Goal: Task Accomplishment & Management: Use online tool/utility

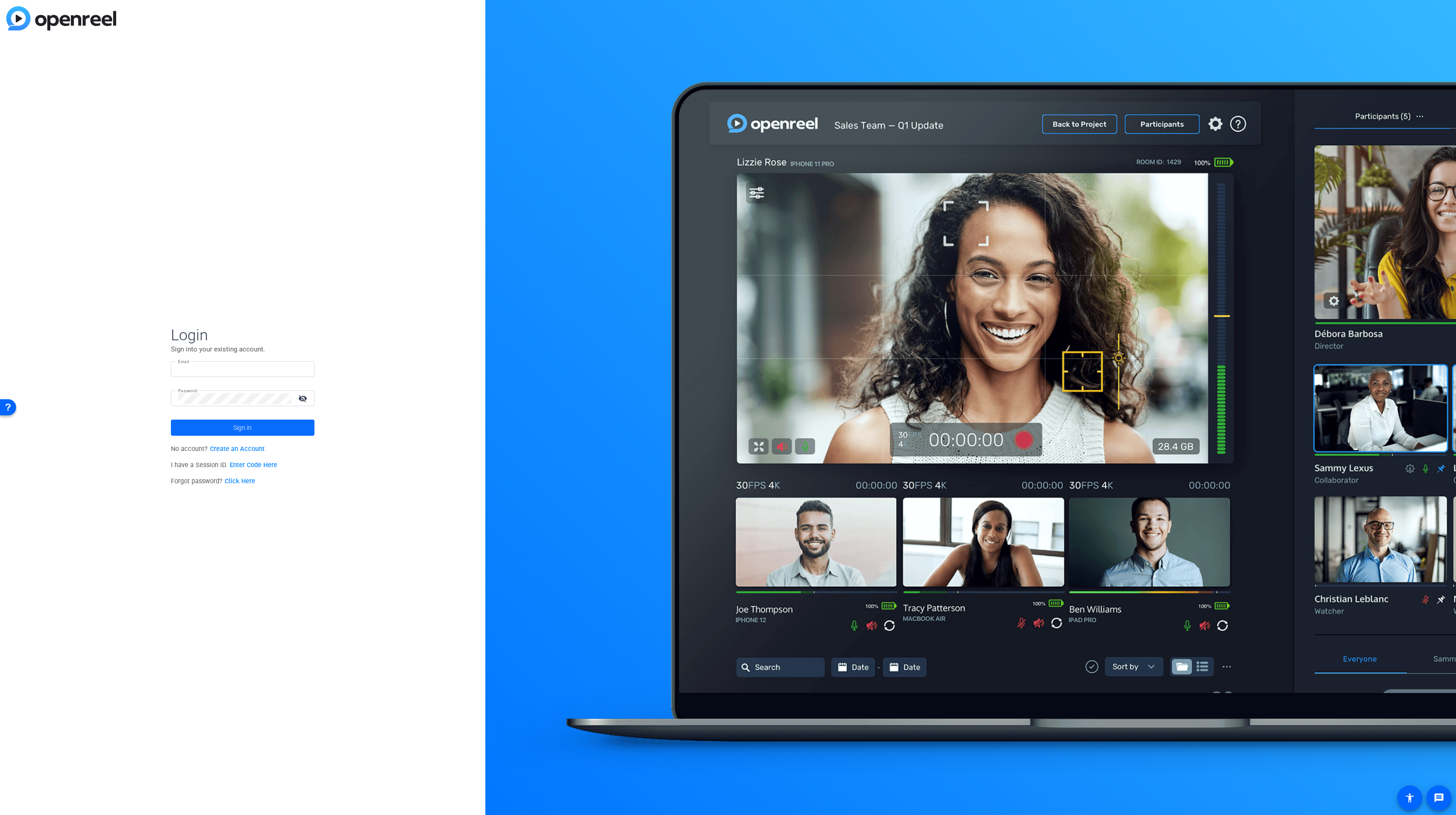
type input "eduardo.moreno@ey.com"
click at [234, 431] on span "Sign in" at bounding box center [242, 428] width 18 height 23
click at [209, 433] on span "Ernst & Young U.S. LLP" at bounding box center [244, 430] width 112 height 8
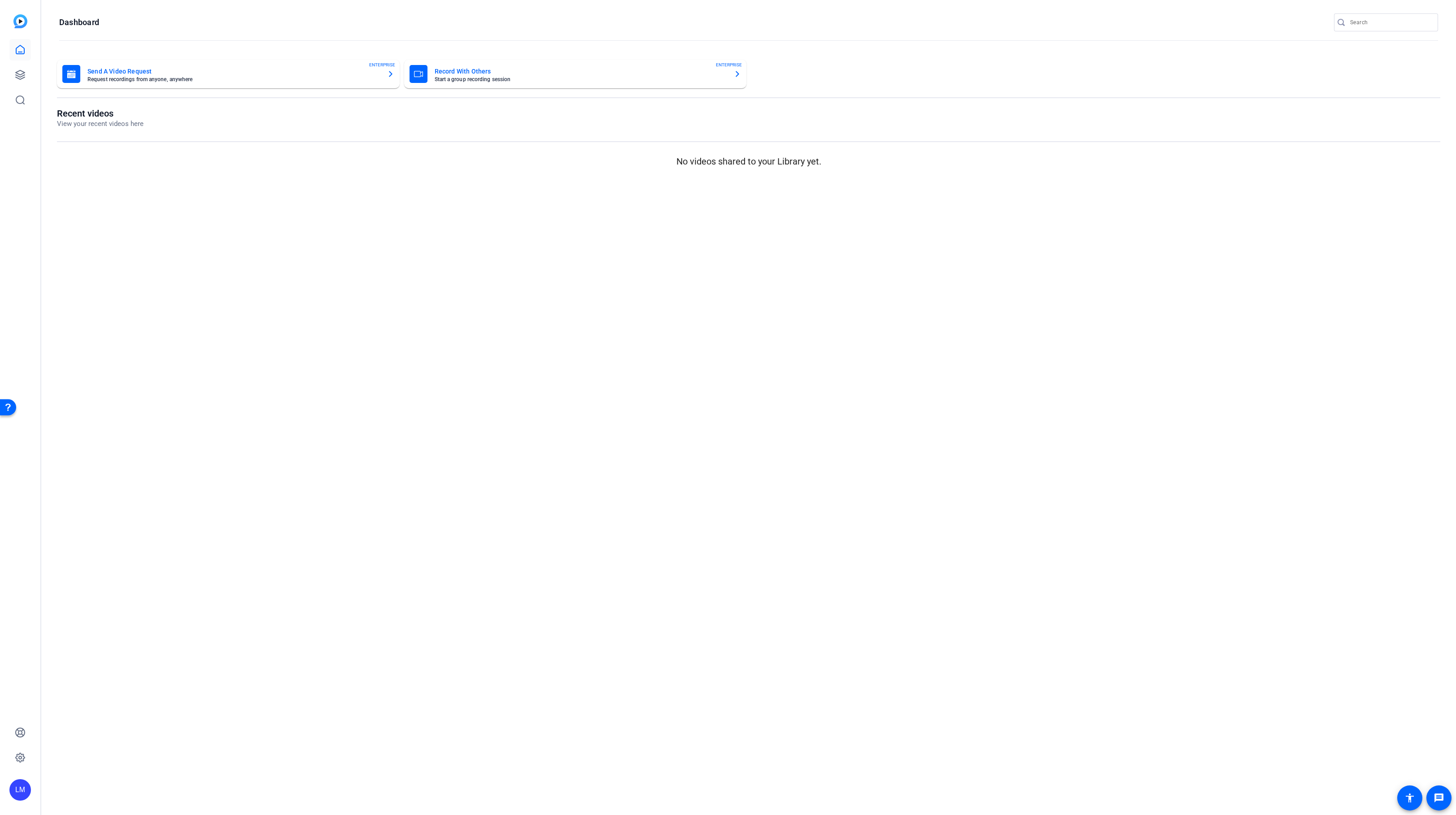
click at [1357, 21] on input "Search" at bounding box center [1391, 23] width 81 height 11
paste input "2510-11108-CS"
type input "2510-11108-CS"
click at [20, 75] on div at bounding box center [728, 408] width 1456 height 815
click at [20, 75] on icon at bounding box center [20, 75] width 9 height 9
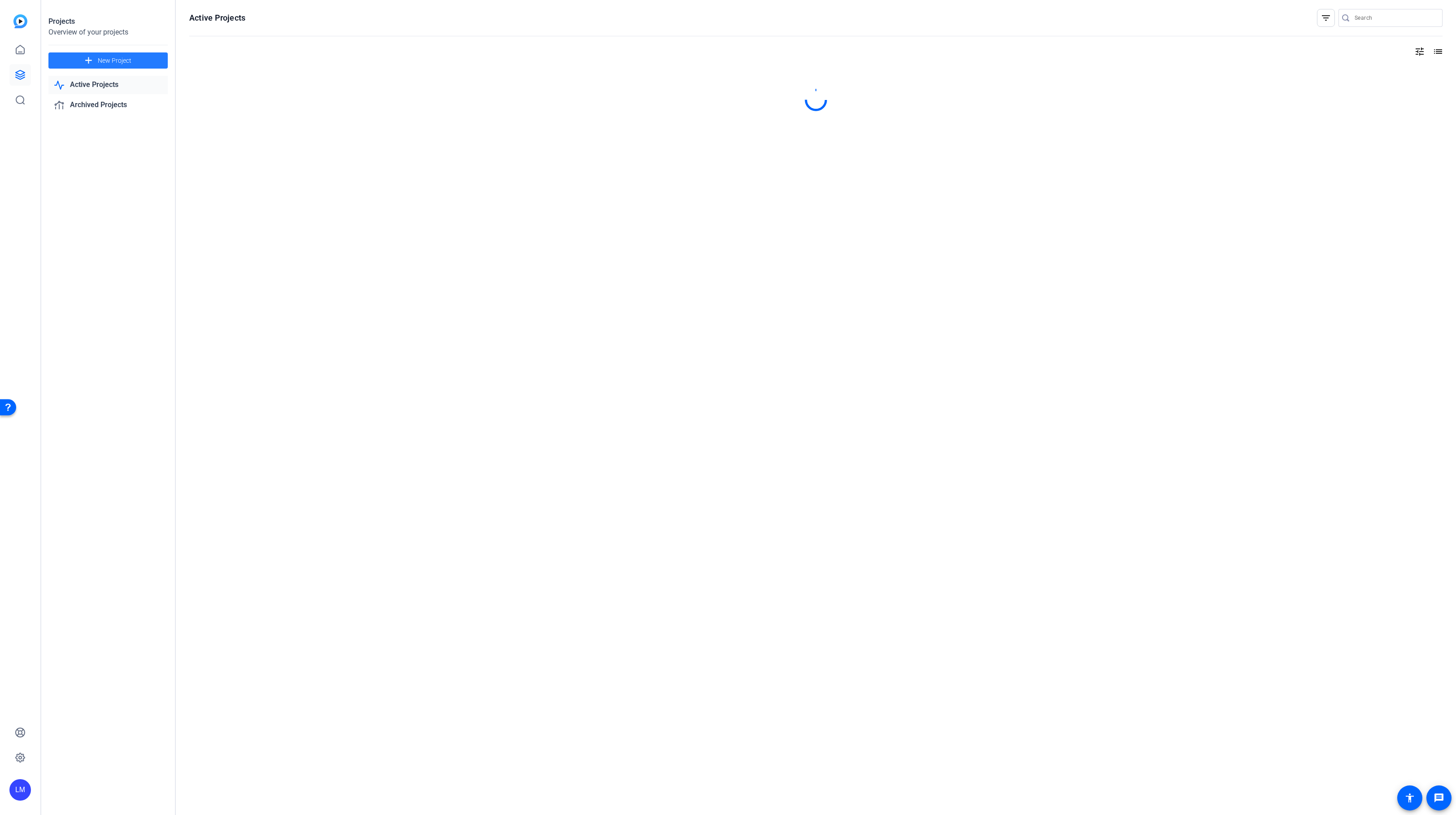
click at [105, 64] on span "New Project" at bounding box center [114, 61] width 34 height 9
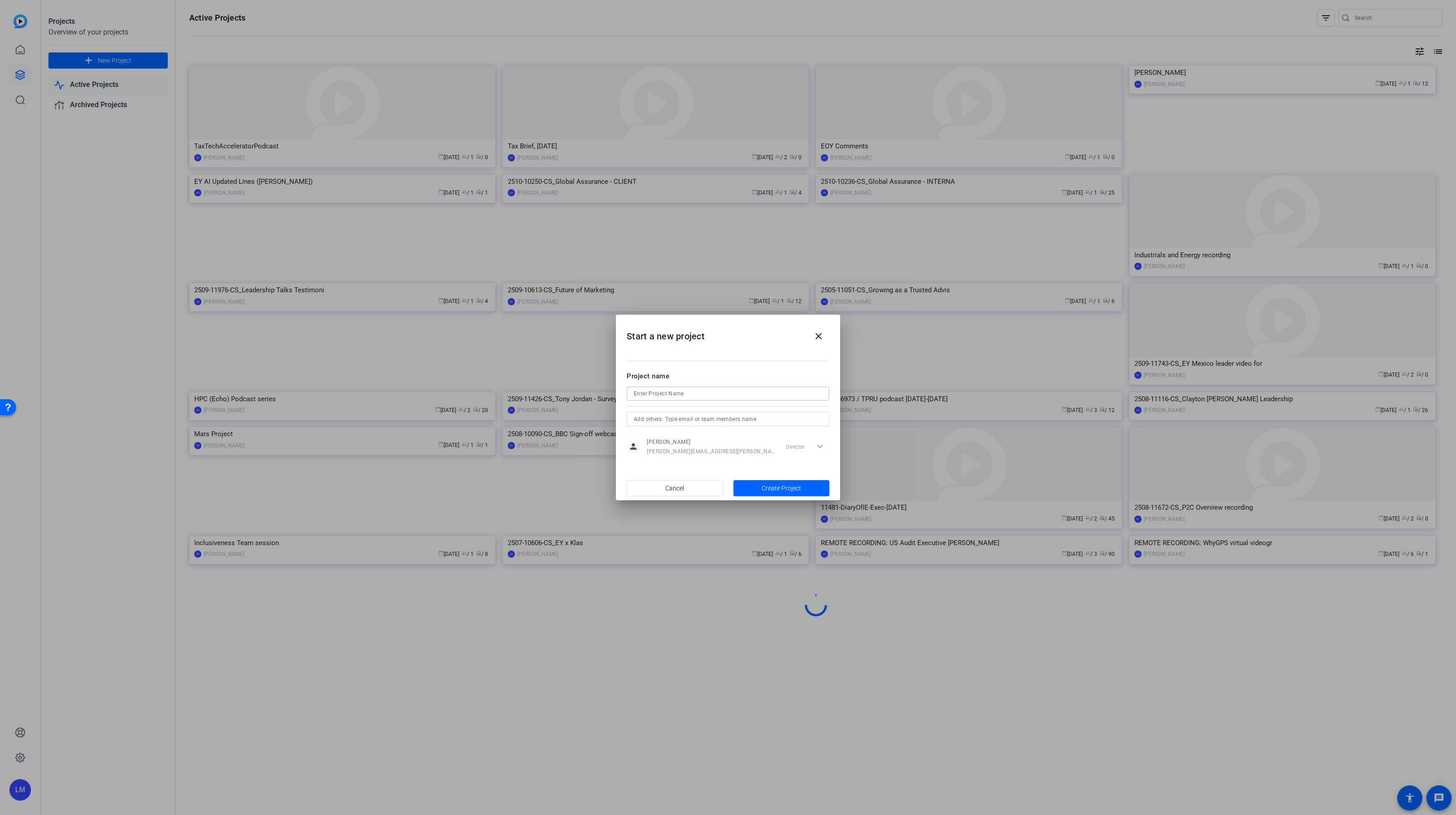
click at [640, 392] on input at bounding box center [728, 394] width 189 height 11
paste input "2510-11108-CS"
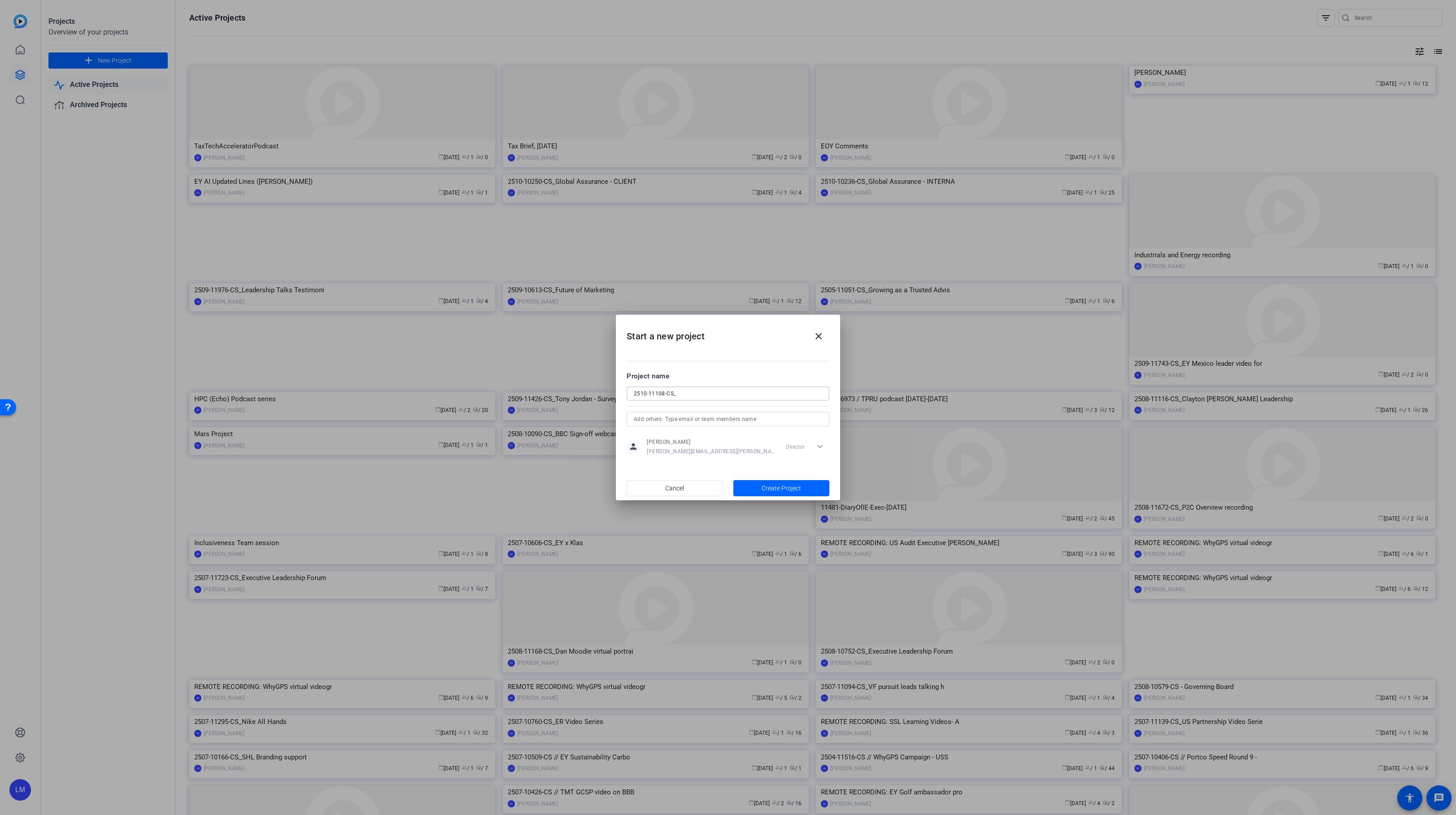
click at [712, 395] on input "2510-11108-CS_" at bounding box center [728, 394] width 189 height 11
paste input "Global Assurance Summit video - Industrial Alliance filming"
drag, startPoint x: 756, startPoint y: 392, endPoint x: 823, endPoint y: 393, distance: 67.0
click at [823, 393] on div "2510-11108-CS_Global Assurance Summit video - Industrial Alliance filming" at bounding box center [728, 393] width 203 height 14
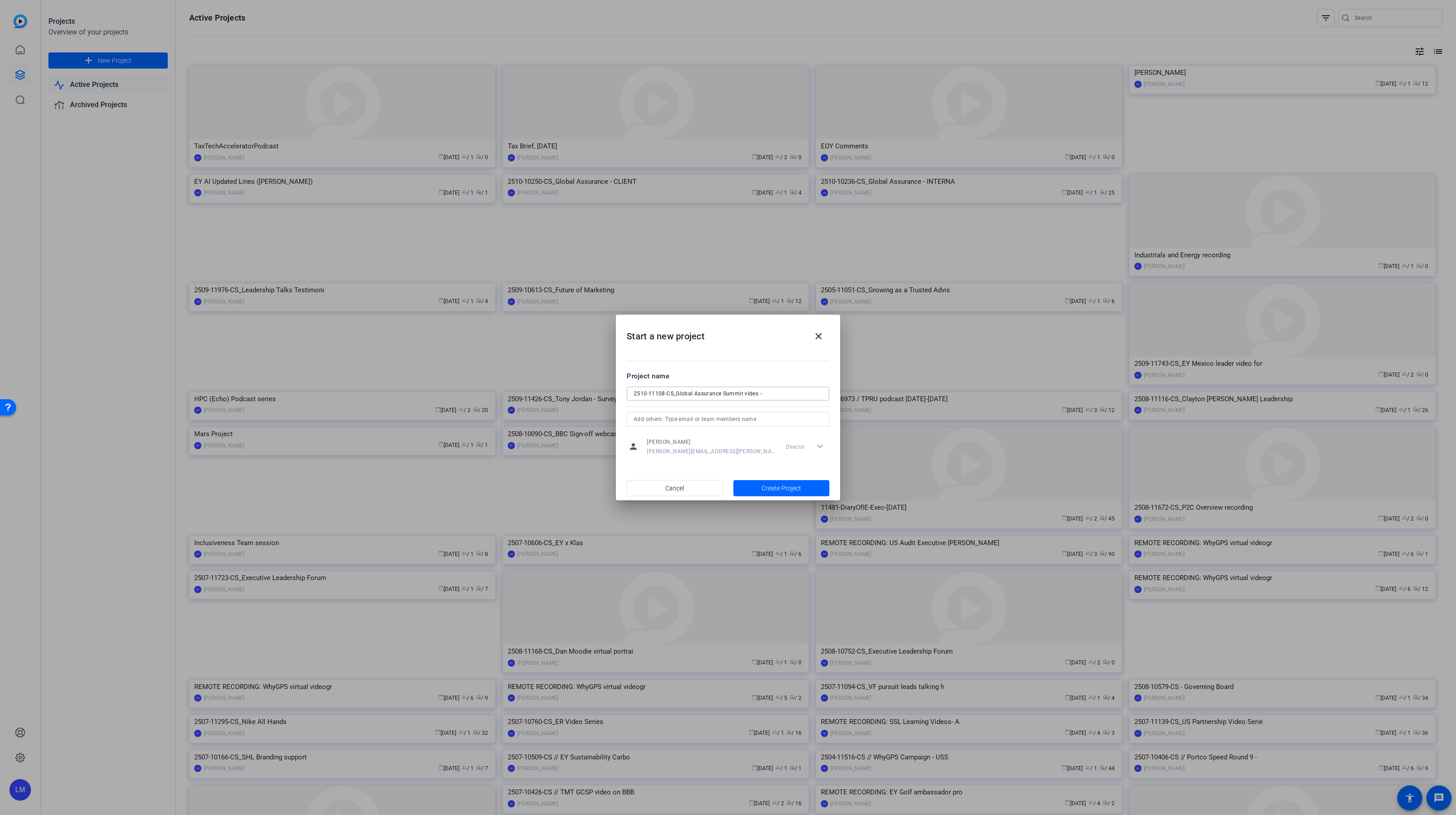
scroll to position [0, 0]
type input "2510-11108-CS_Global Assurance Summit"
click at [797, 422] on input "text" at bounding box center [728, 419] width 189 height 11
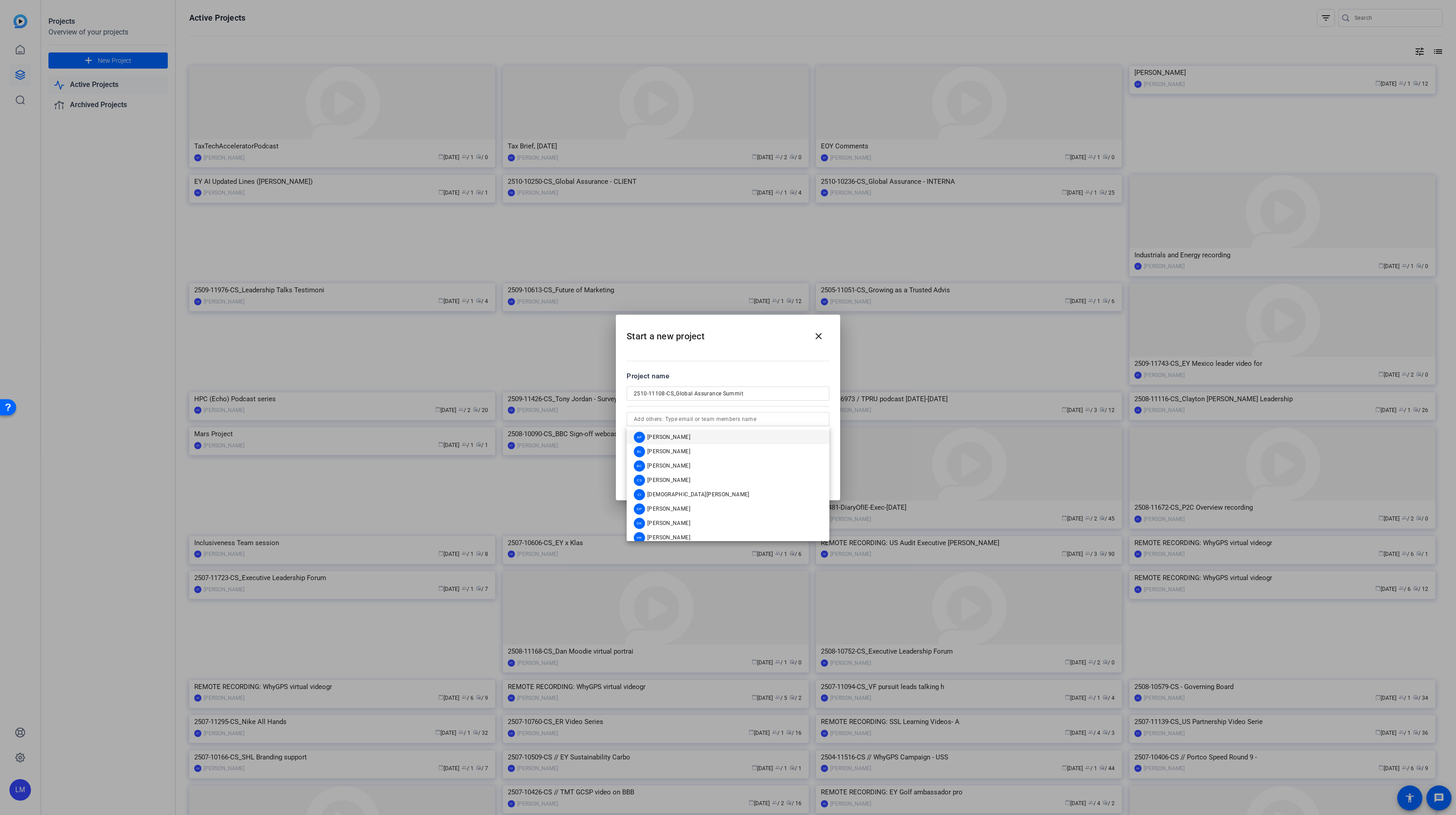
click at [797, 378] on div "Project name" at bounding box center [728, 376] width 203 height 10
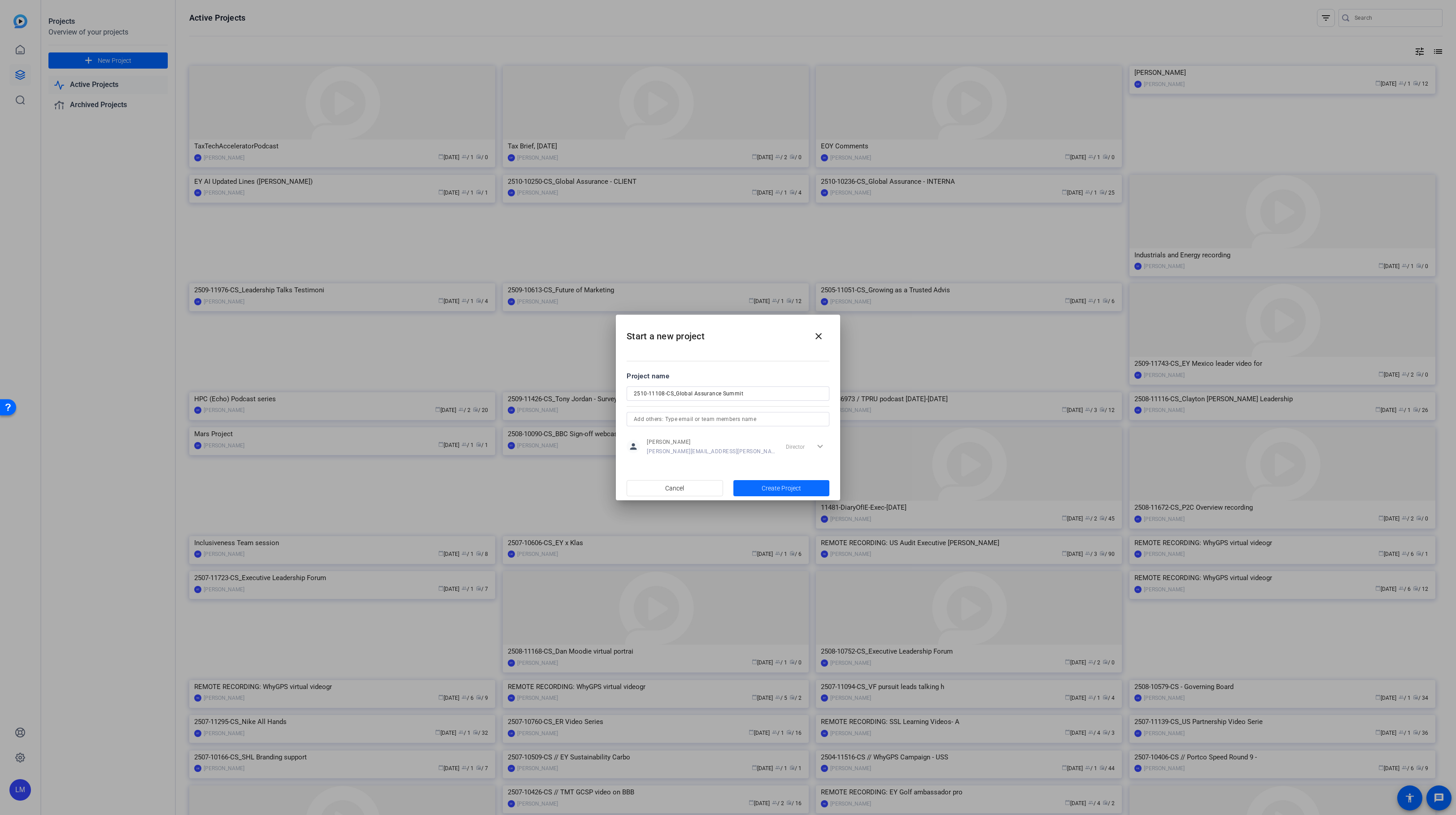
click at [782, 489] on span "Create Project" at bounding box center [781, 488] width 39 height 9
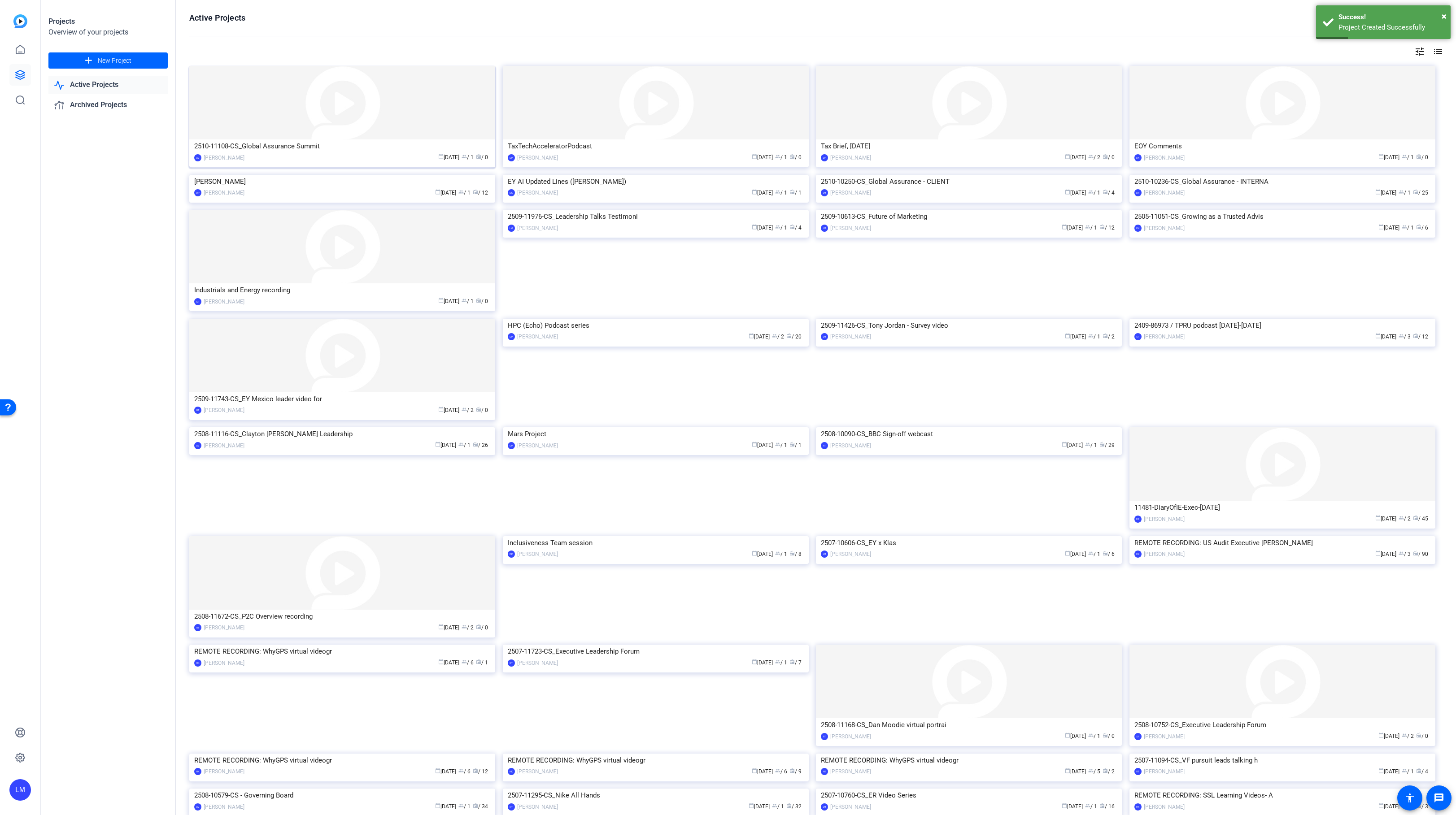
click at [253, 143] on div "2510-11108-CS_Global Assurance Summit" at bounding box center [342, 146] width 296 height 13
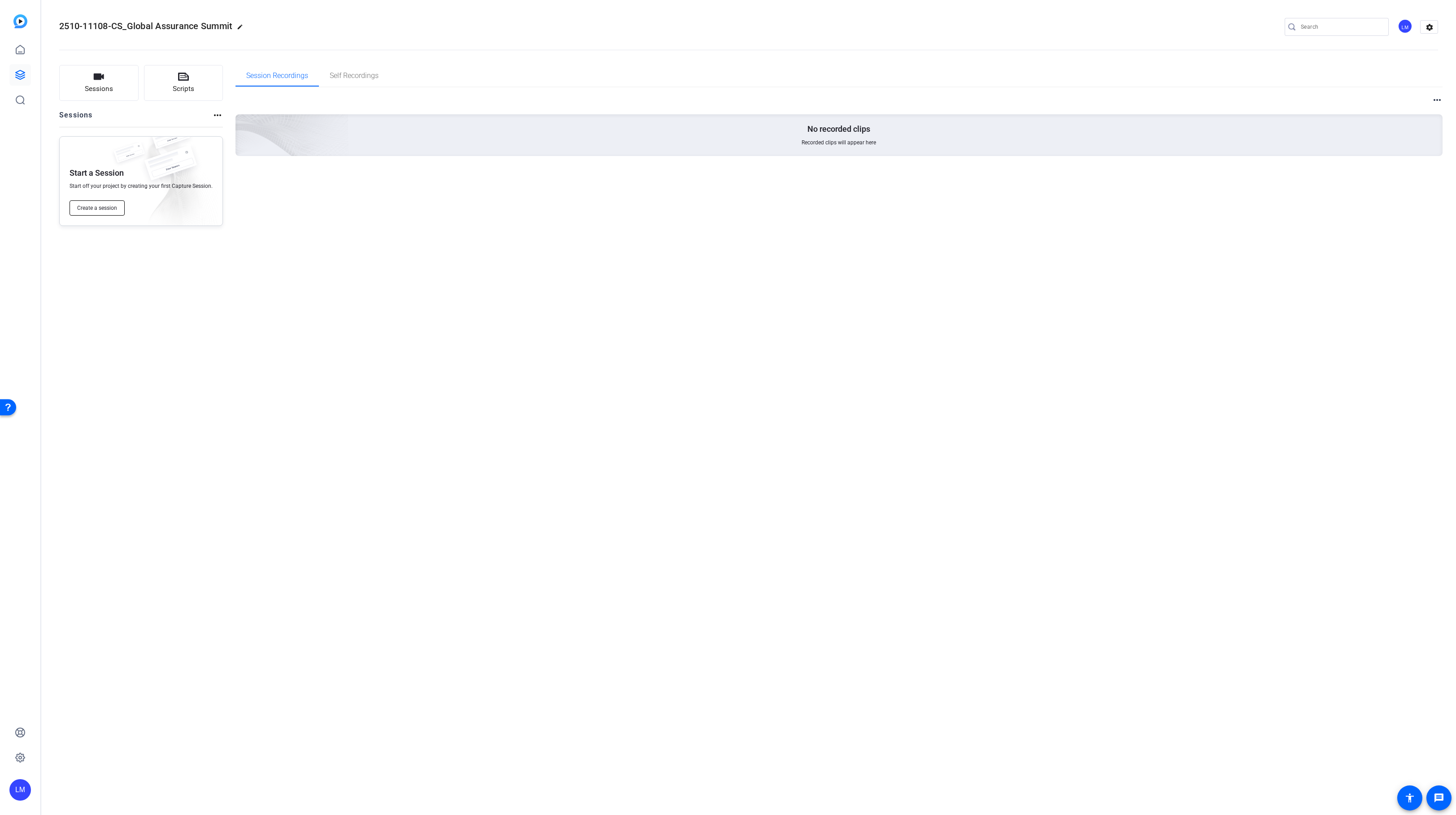
click at [90, 206] on span "Create a session" at bounding box center [97, 208] width 40 height 7
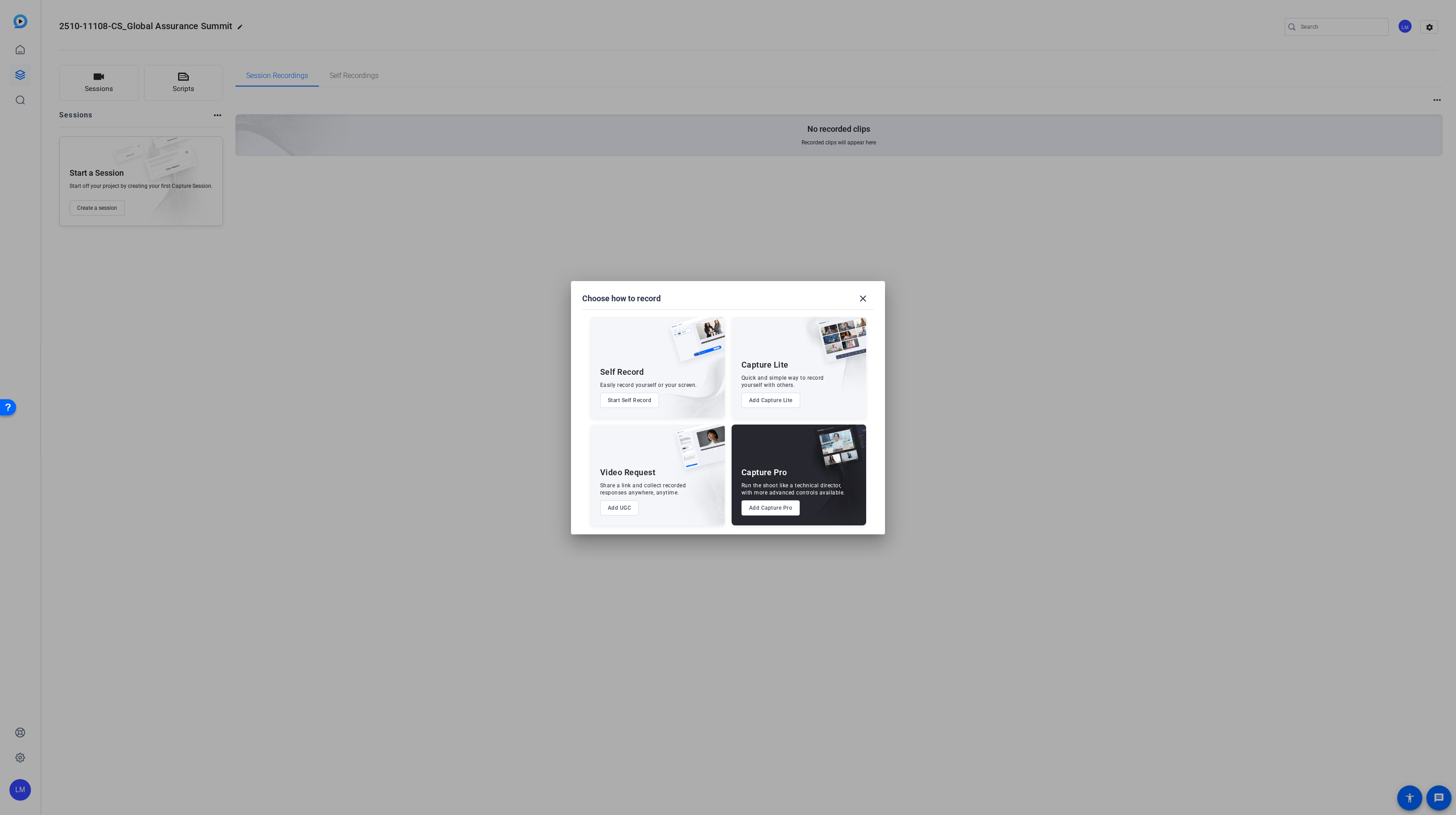
click at [766, 510] on button "Add Capture Pro" at bounding box center [771, 508] width 59 height 15
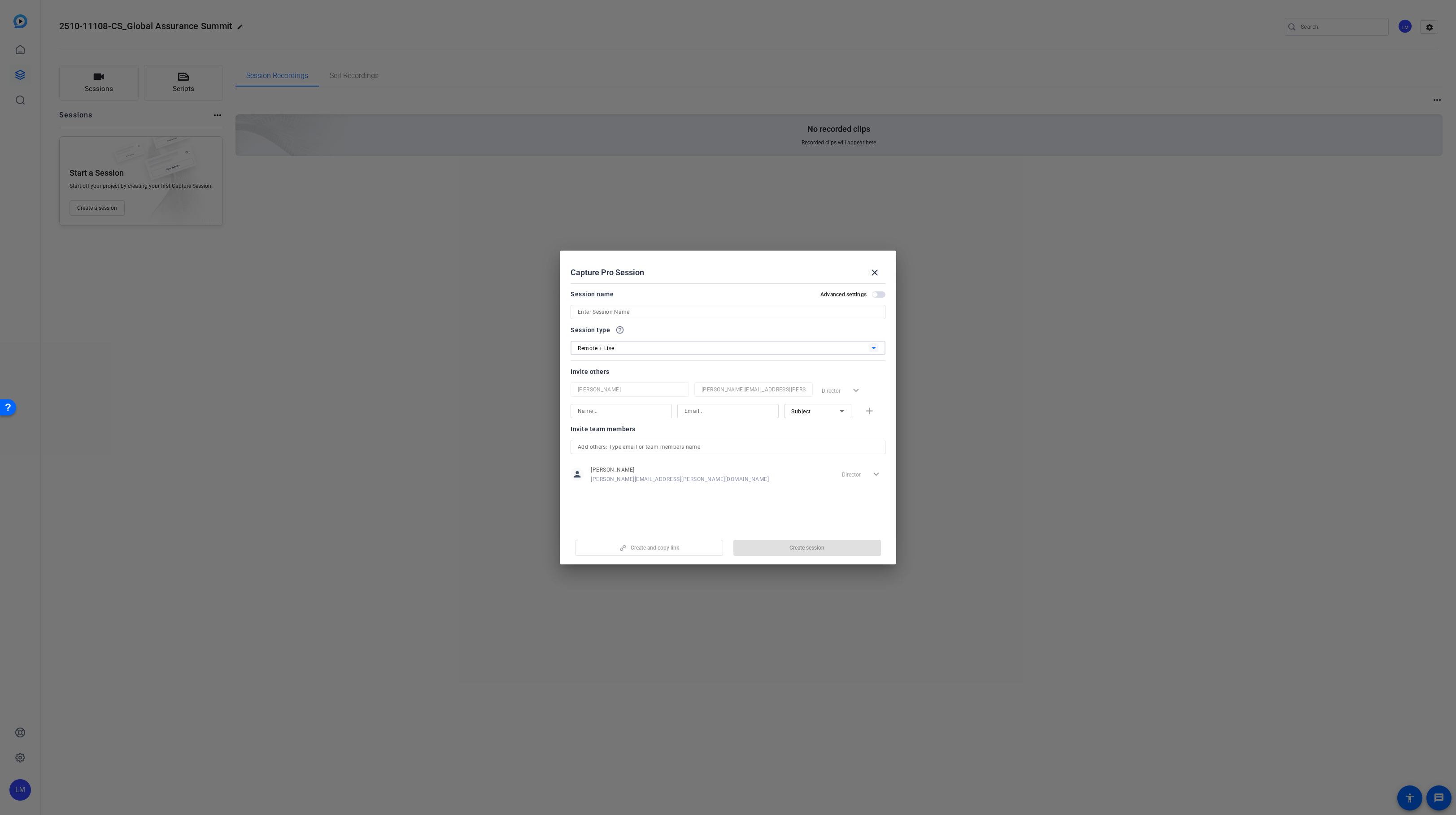
click at [643, 347] on div "Remote + Live" at bounding box center [723, 348] width 291 height 11
click at [634, 368] on mat-option "Remote" at bounding box center [728, 367] width 315 height 16
drag, startPoint x: 641, startPoint y: 306, endPoint x: 641, endPoint y: 314, distance: 8.0
click at [641, 307] on div at bounding box center [728, 311] width 301 height 14
click at [640, 316] on input at bounding box center [728, 312] width 301 height 11
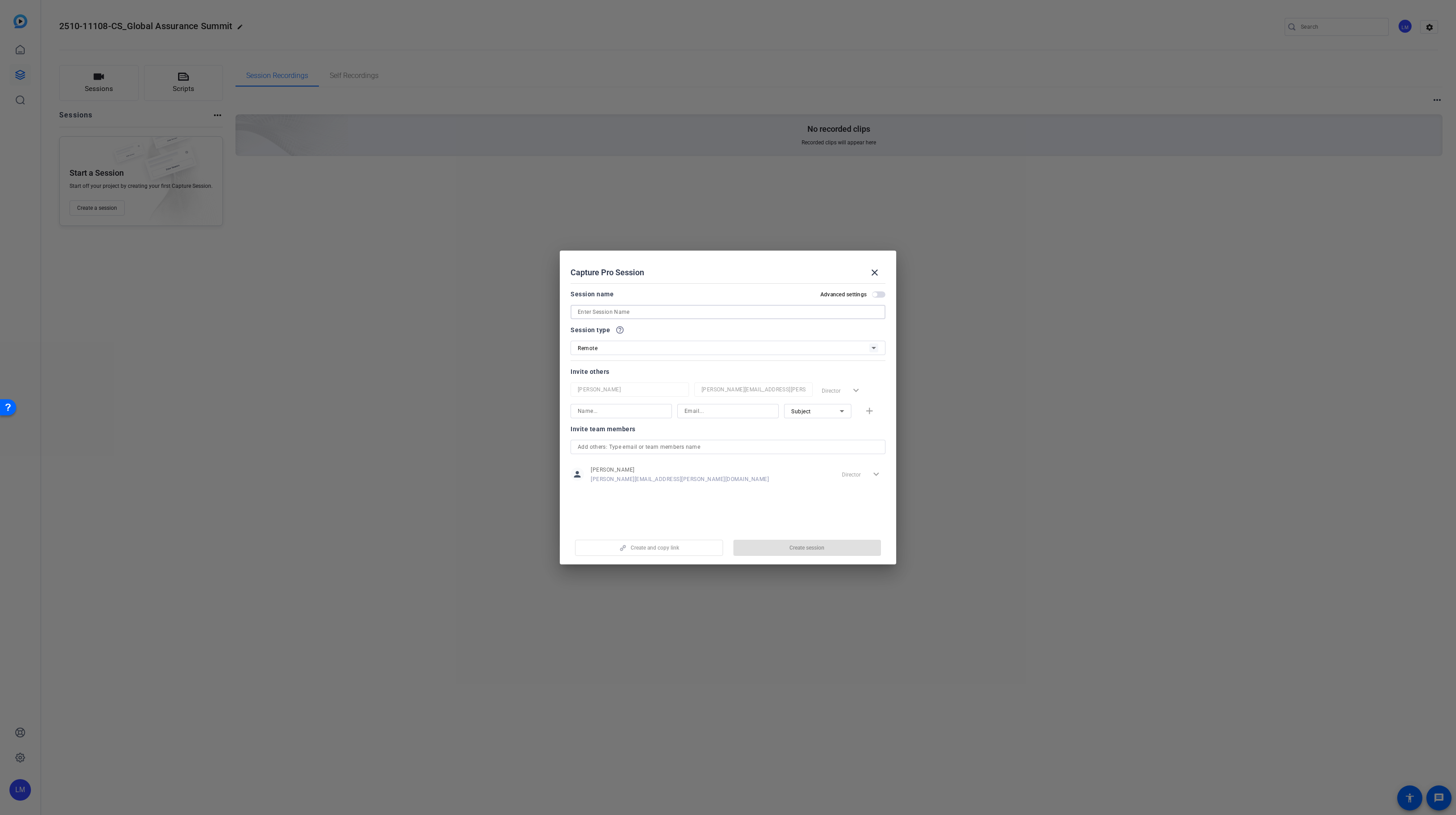
paste input "Industrial Alliance filming"
type input "Industrial Alliance filming"
click at [635, 448] on input "text" at bounding box center [728, 447] width 301 height 11
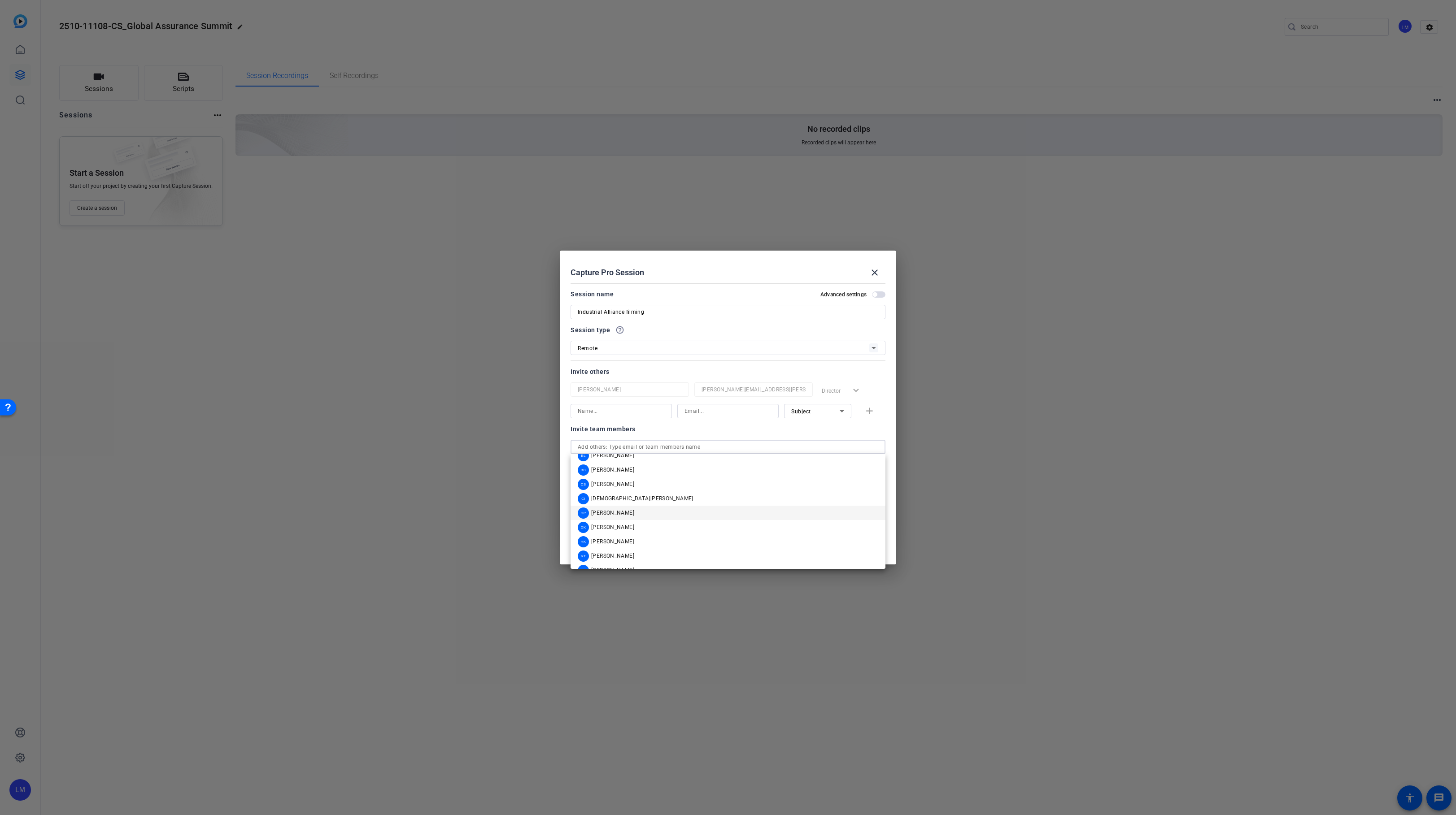
scroll to position [36, 0]
click at [617, 543] on span "Rob Thomas" at bounding box center [613, 544] width 43 height 7
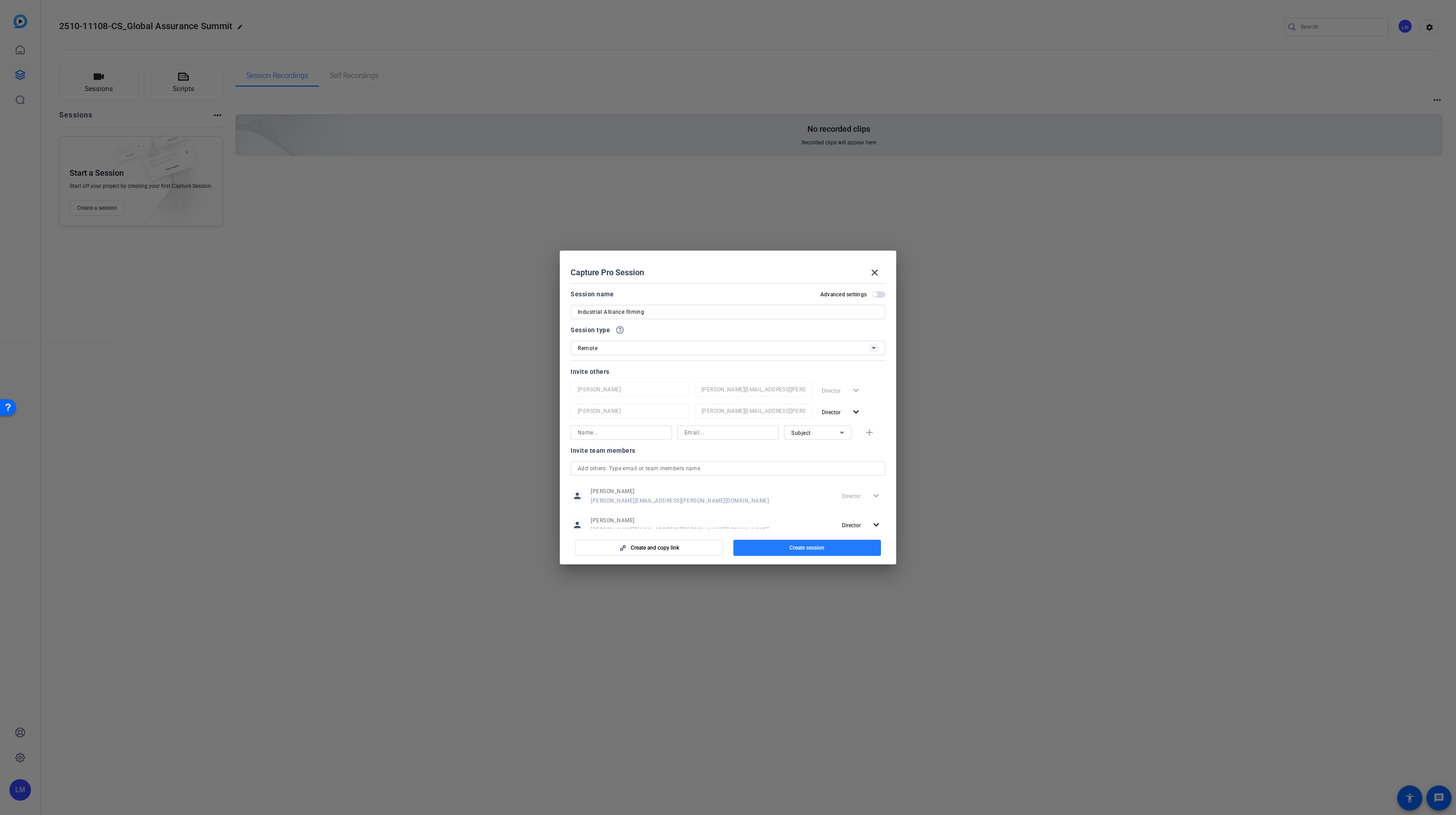
click at [803, 550] on span "Create session" at bounding box center [807, 548] width 35 height 7
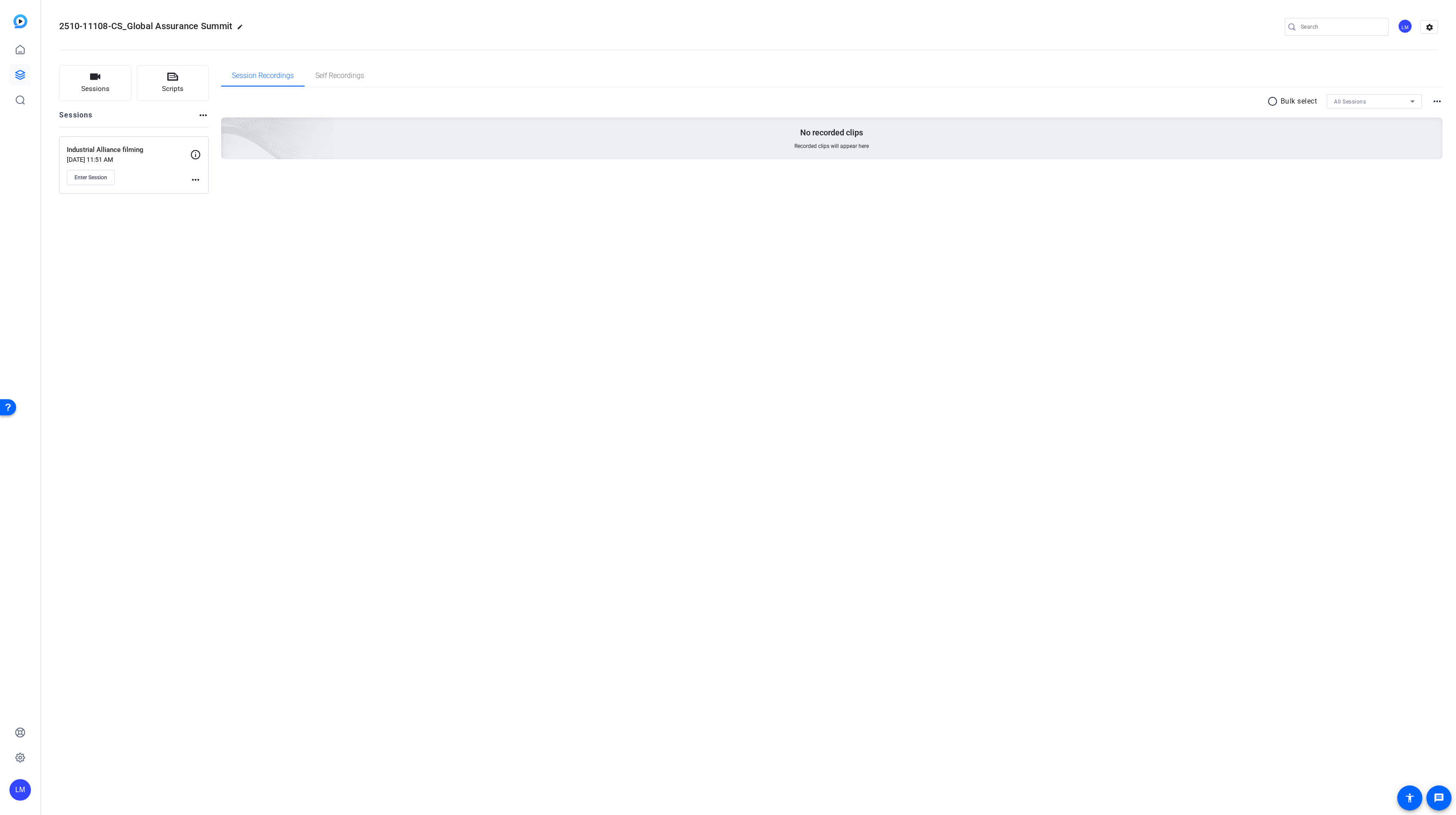
click at [196, 179] on mat-icon "more_horiz" at bounding box center [196, 180] width 11 height 11
click at [204, 193] on span "Edit Session" at bounding box center [217, 193] width 41 height 11
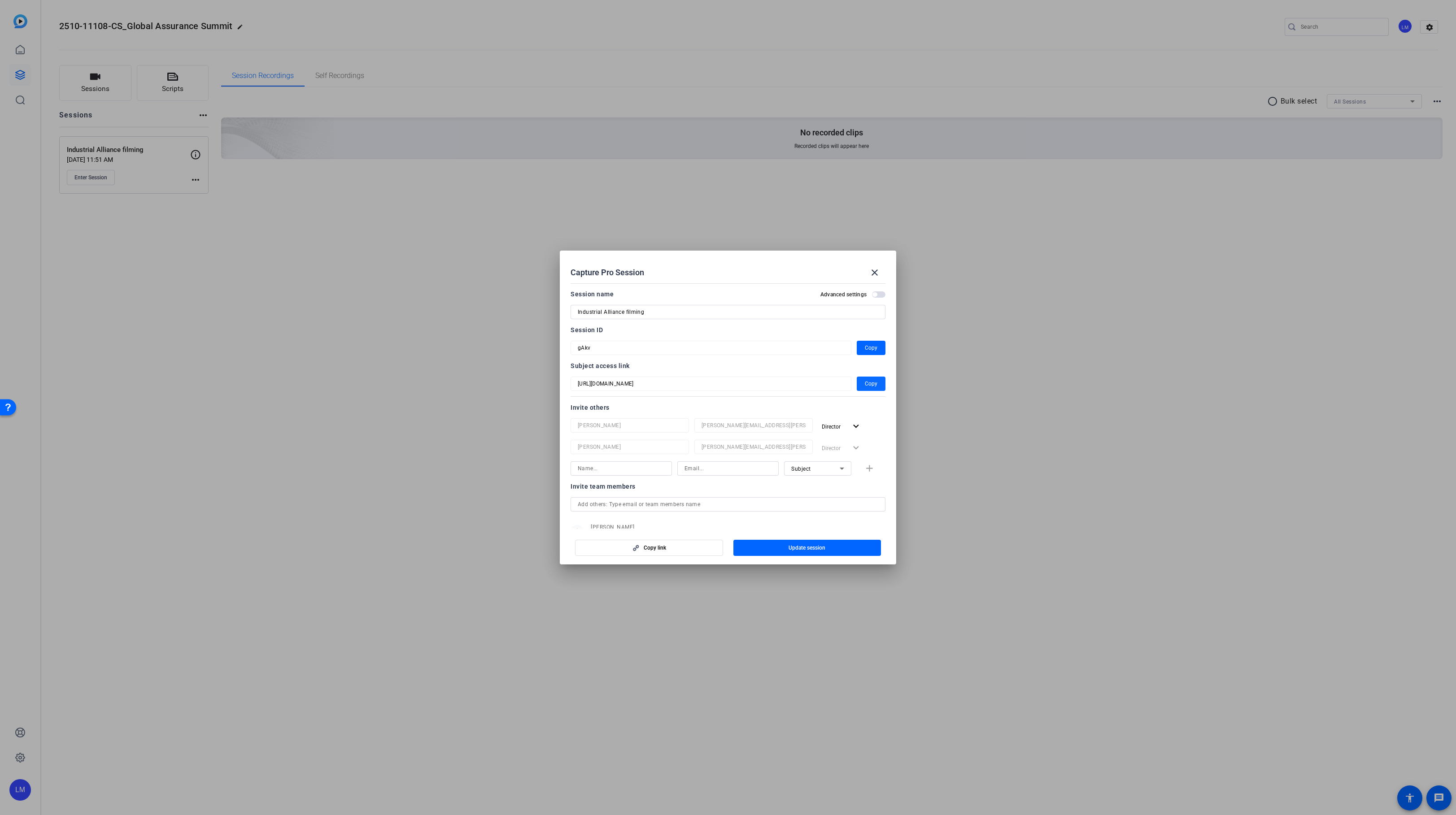
click at [870, 382] on span "Copy" at bounding box center [871, 384] width 13 height 11
click at [869, 349] on span "Copy" at bounding box center [871, 348] width 13 height 11
click at [372, 386] on div at bounding box center [728, 408] width 1456 height 815
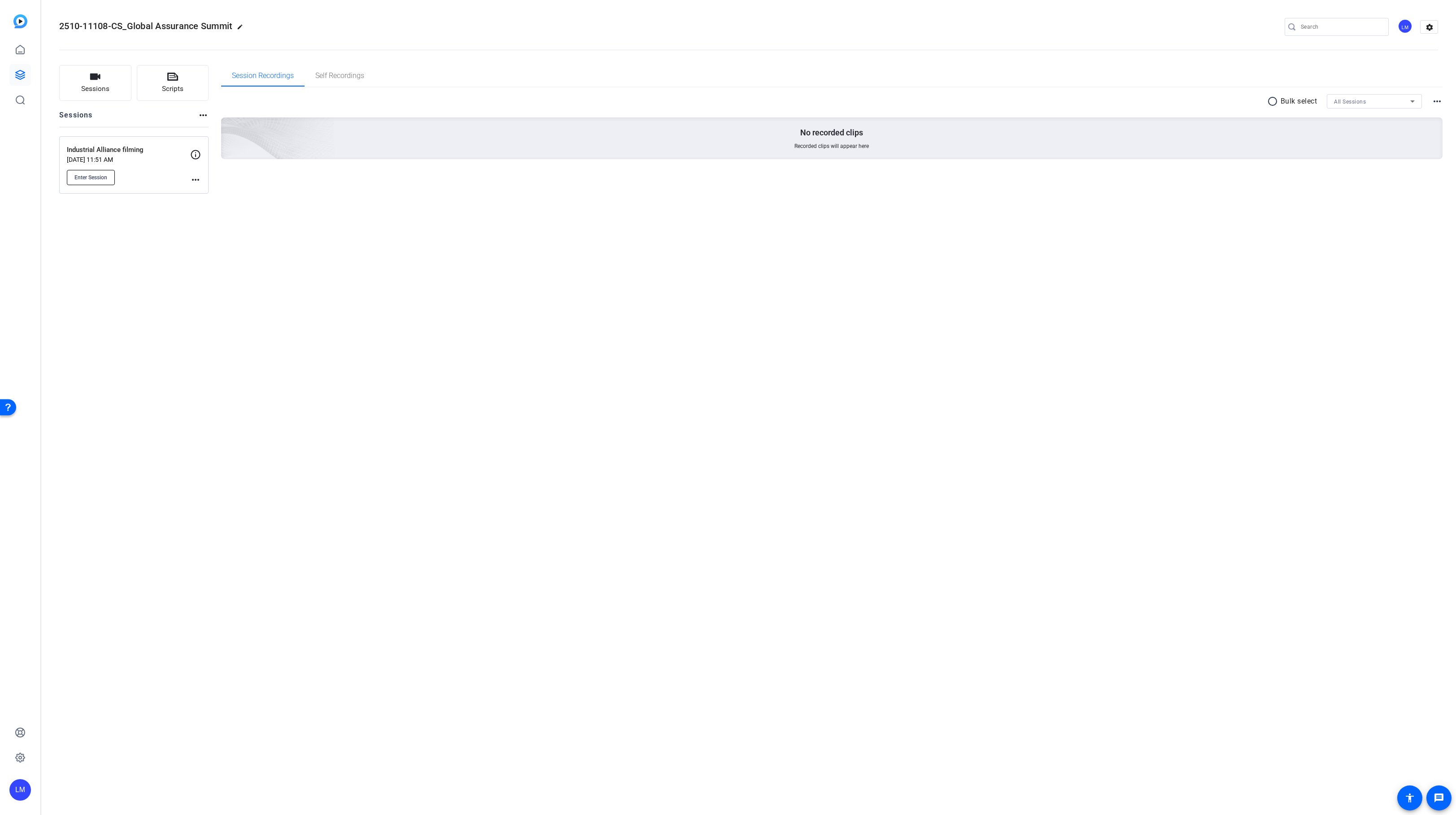
click at [89, 176] on span "Enter Session" at bounding box center [91, 177] width 33 height 7
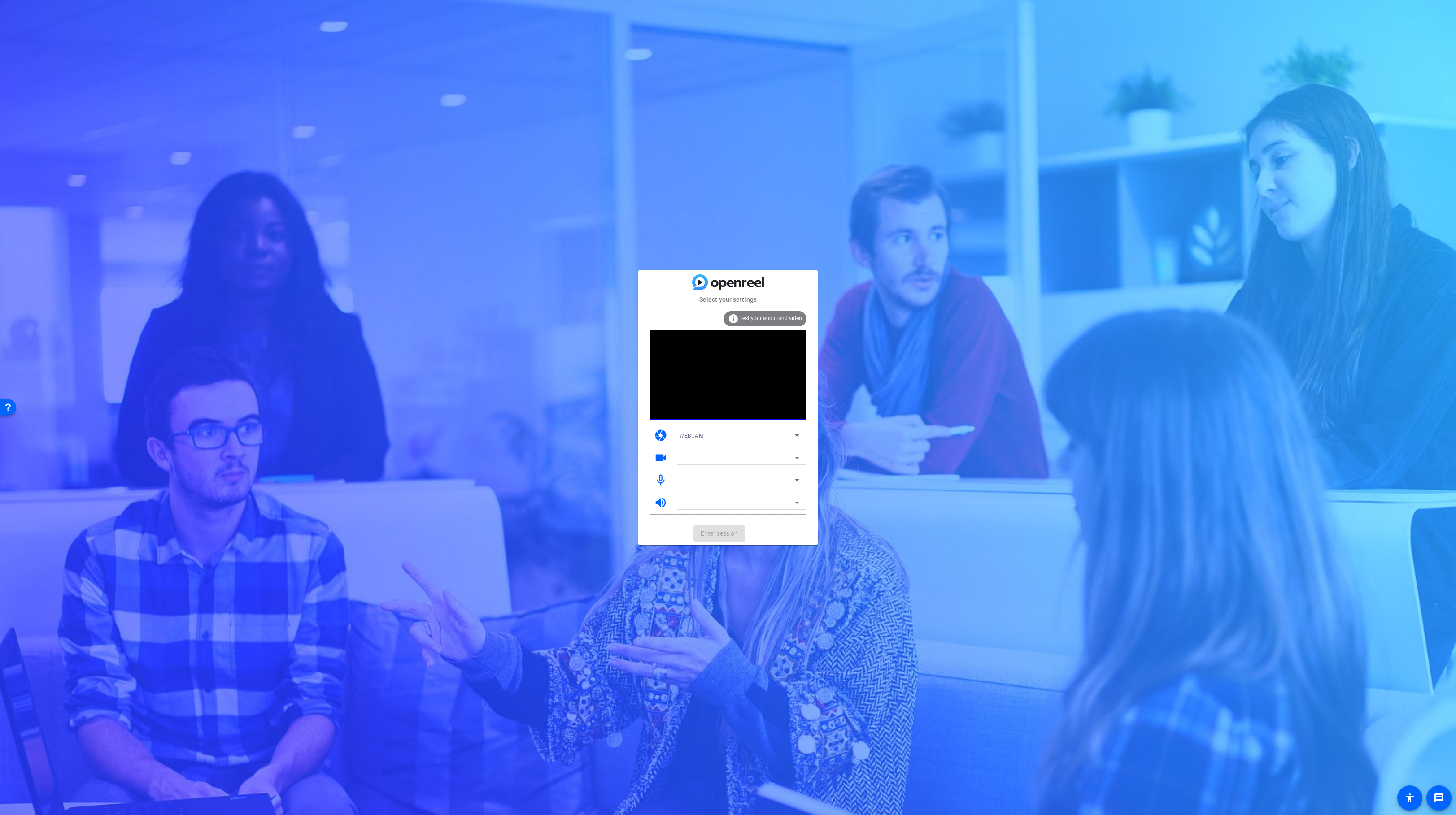
click at [702, 538] on mat-card-actions "Enter session" at bounding box center [728, 534] width 179 height 23
click at [712, 534] on mat-card-actions "Enter session" at bounding box center [728, 534] width 179 height 23
click at [707, 535] on span "Enter session" at bounding box center [719, 534] width 37 height 9
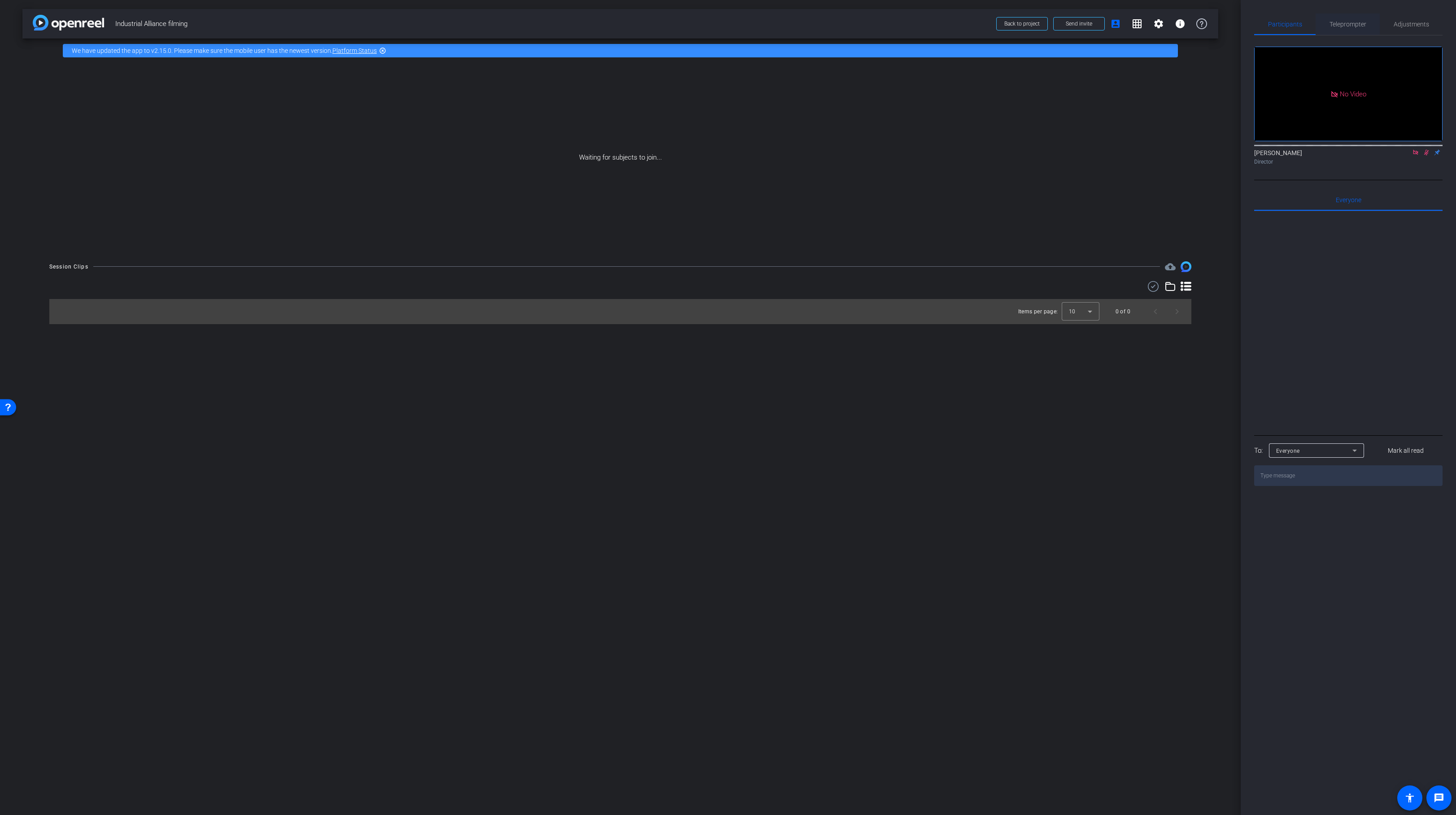
click at [1341, 27] on span "Teleprompter" at bounding box center [1348, 24] width 37 height 6
